Goal: Navigation & Orientation: Find specific page/section

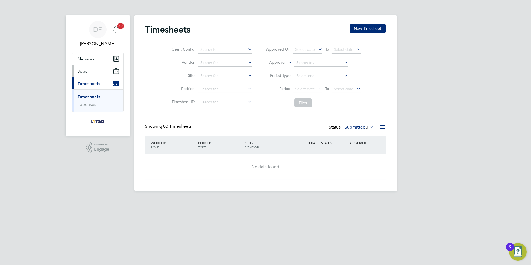
click at [84, 70] on span "Jobs" at bounding box center [83, 71] width 10 height 5
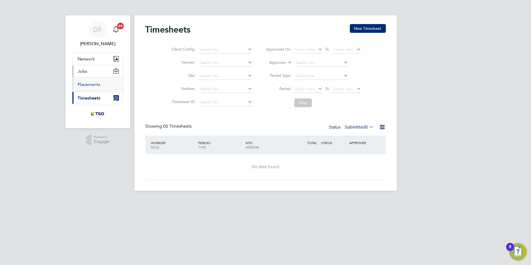
click at [89, 84] on link "Placements" at bounding box center [89, 84] width 23 height 5
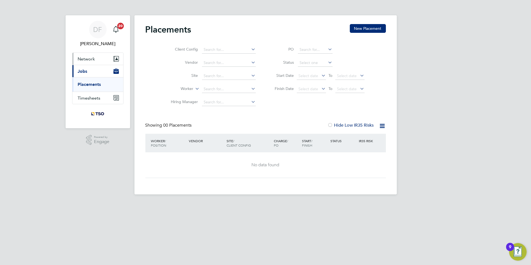
click at [86, 57] on span "Network" at bounding box center [86, 58] width 17 height 5
click at [81, 86] on span "Jobs" at bounding box center [83, 85] width 10 height 5
click at [100, 44] on span "[PERSON_NAME]" at bounding box center [97, 43] width 51 height 7
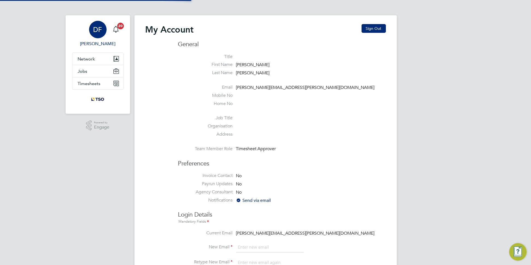
type input "[PERSON_NAME][EMAIL_ADDRESS][PERSON_NAME][DOMAIN_NAME]"
click at [84, 69] on span "Jobs" at bounding box center [83, 71] width 10 height 5
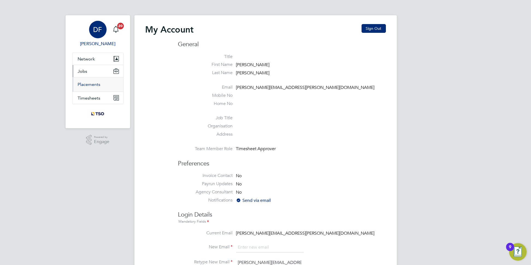
click at [85, 83] on link "Placements" at bounding box center [89, 84] width 23 height 5
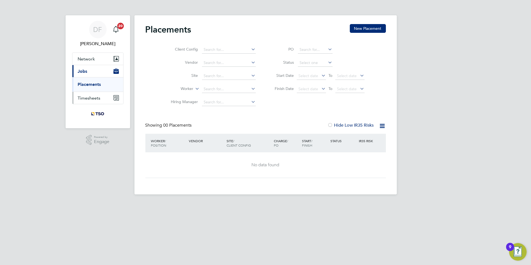
click at [86, 97] on span "Timesheets" at bounding box center [89, 97] width 23 height 5
click at [86, 97] on link "Timesheets" at bounding box center [89, 96] width 23 height 5
